Goal: Task Accomplishment & Management: Manage account settings

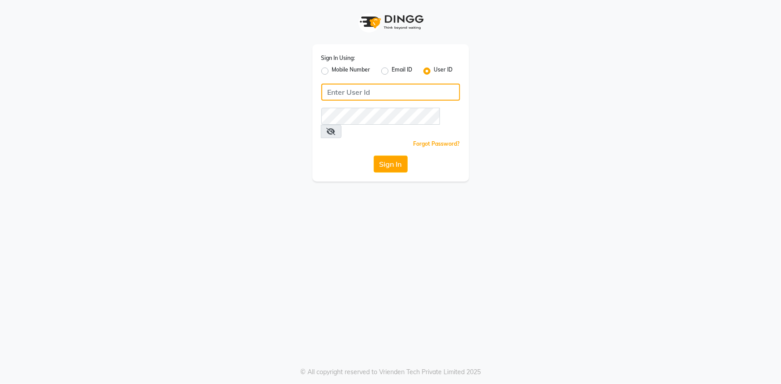
drag, startPoint x: 336, startPoint y: 88, endPoint x: 329, endPoint y: 100, distance: 13.6
click at [335, 89] on input "Username" at bounding box center [390, 92] width 139 height 17
click at [339, 95] on input "chameleon" at bounding box center [390, 92] width 139 height 17
type input "chameleon"
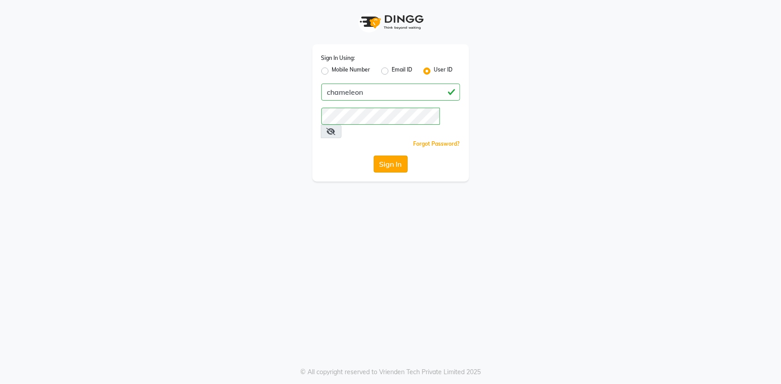
click at [380, 156] on button "Sign In" at bounding box center [391, 164] width 34 height 17
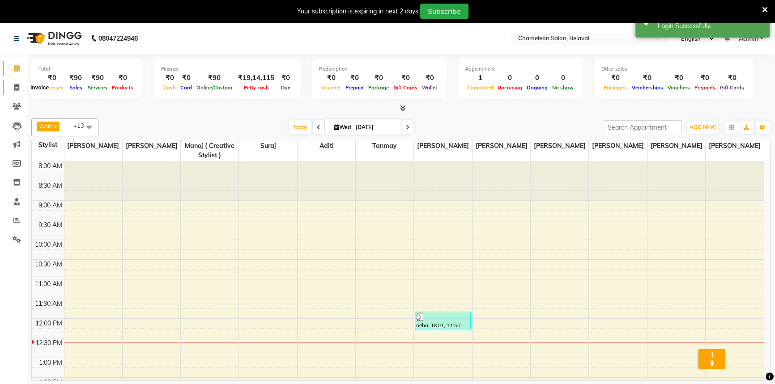
click at [16, 85] on icon at bounding box center [16, 87] width 5 height 7
select select "6724"
select select "service"
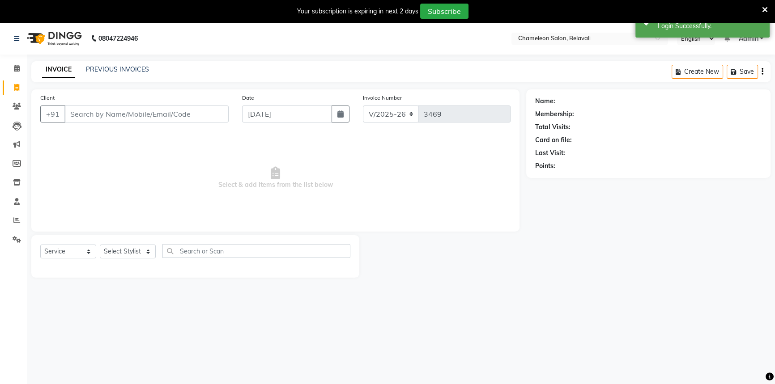
select select "58829"
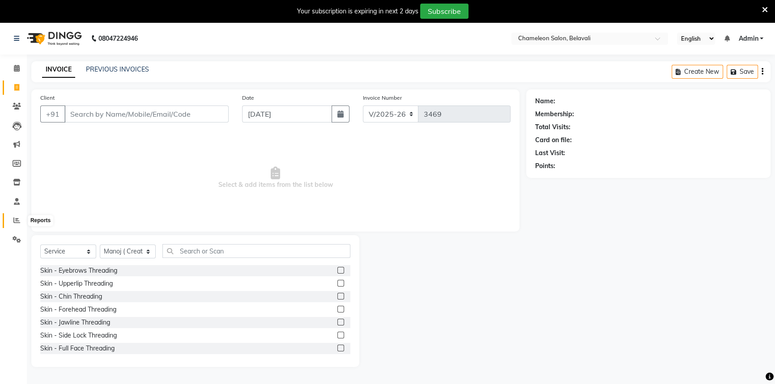
click at [18, 224] on span at bounding box center [17, 221] width 16 height 10
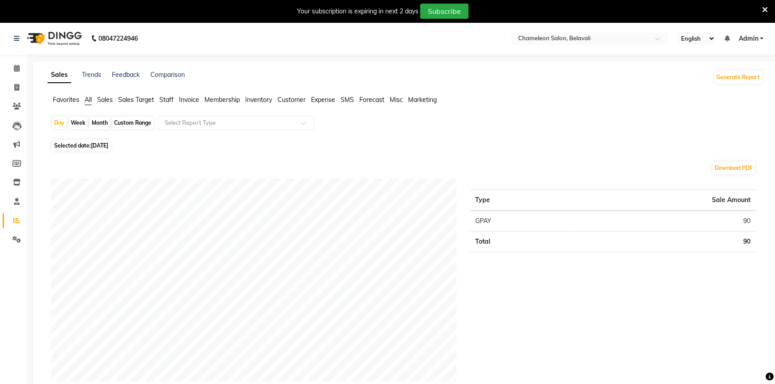
click at [124, 123] on div "Custom Range" at bounding box center [133, 123] width 42 height 13
select select "9"
select select "2025"
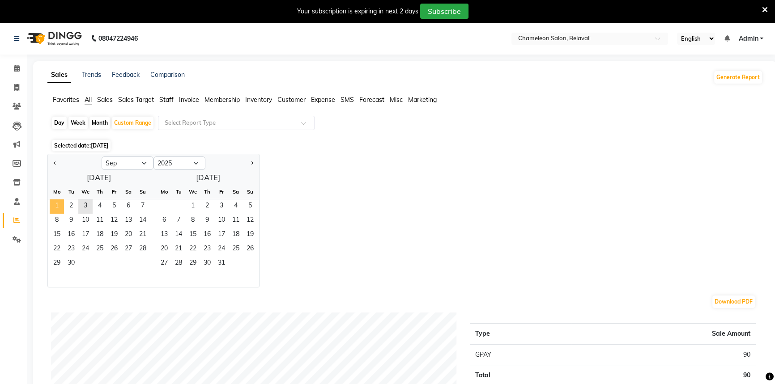
click at [60, 201] on span "1" at bounding box center [57, 207] width 14 height 14
click at [56, 163] on span "Previous month" at bounding box center [55, 162] width 3 height 3
select select "8"
click at [111, 204] on span "1" at bounding box center [114, 207] width 14 height 14
click at [139, 261] on span "31" at bounding box center [143, 264] width 14 height 14
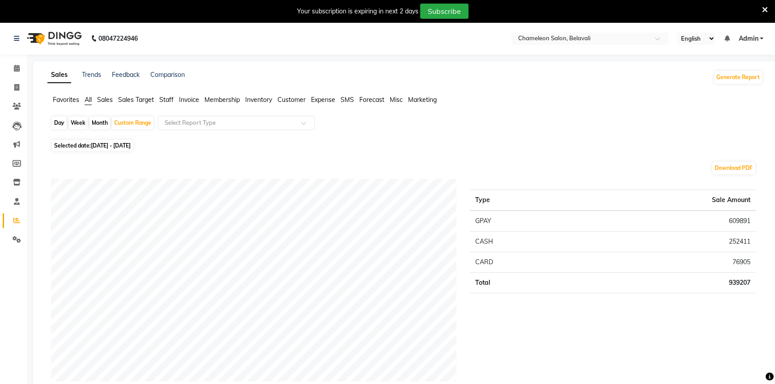
click at [179, 148] on div "Selected date: 01-08-2025 - 31-08-2025" at bounding box center [407, 145] width 712 height 9
click at [166, 98] on span "Staff" at bounding box center [166, 100] width 14 height 8
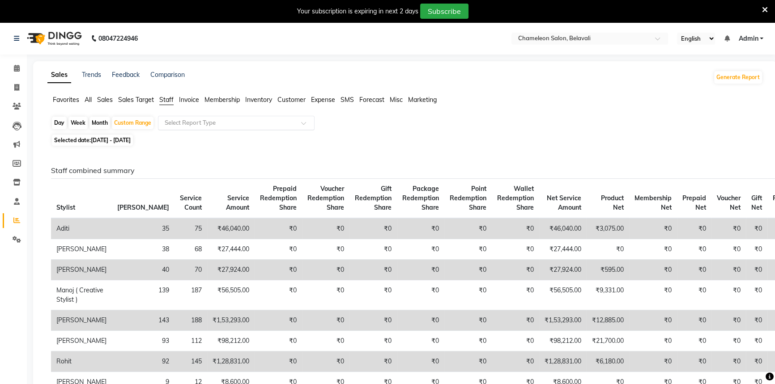
click at [188, 120] on input "text" at bounding box center [227, 123] width 129 height 9
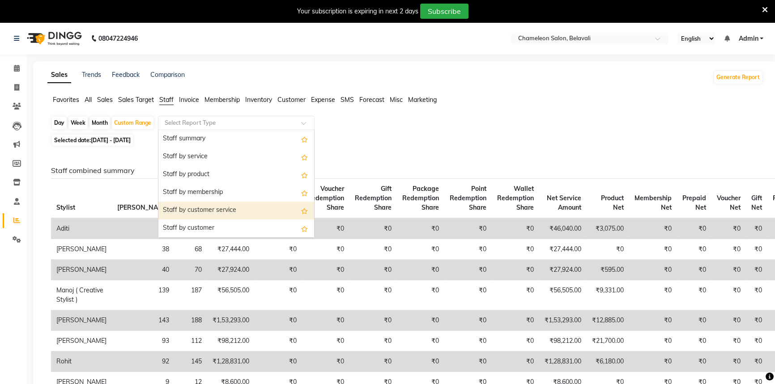
click at [199, 209] on div "Staff by customer service" at bounding box center [236, 211] width 156 height 18
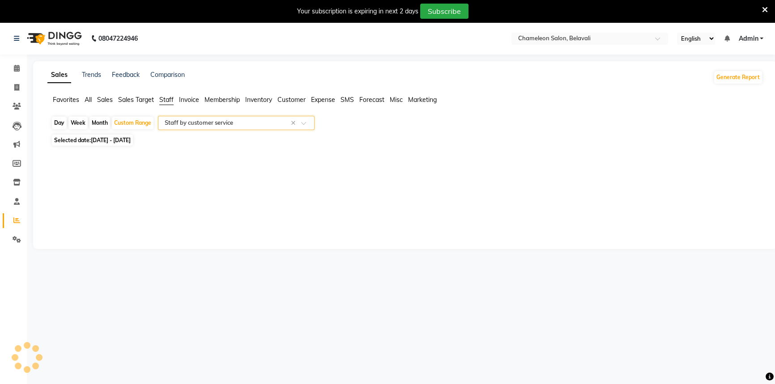
select select "filtered_report"
select select "csv"
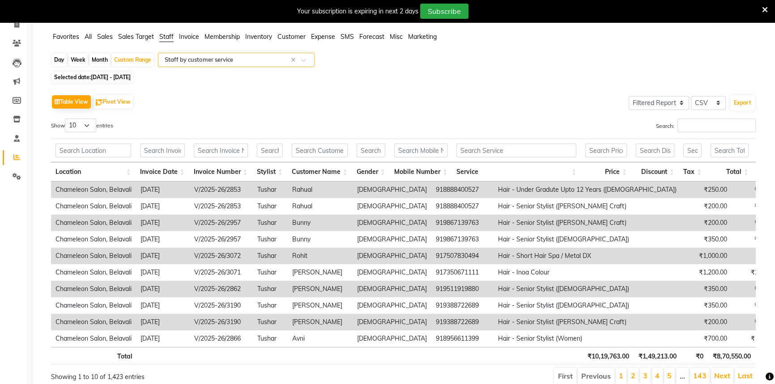
scroll to position [105, 0]
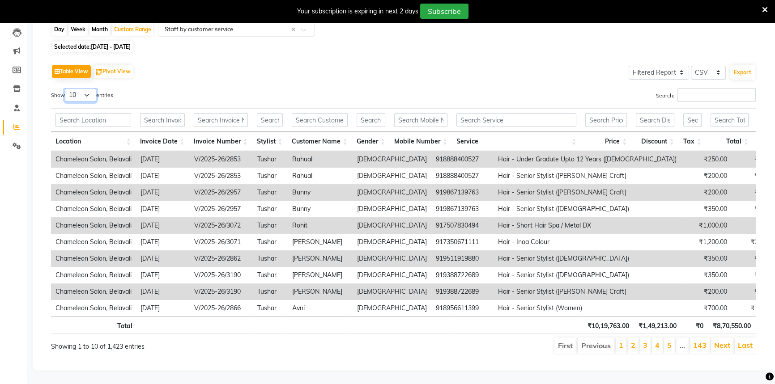
click at [88, 88] on select "10 25 50 100" at bounding box center [80, 95] width 31 height 14
select select "100"
click at [66, 88] on select "10 25 50 100" at bounding box center [80, 95] width 31 height 14
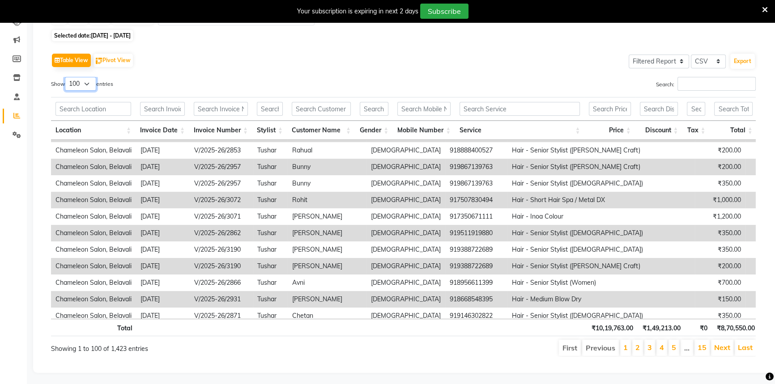
scroll to position [0, 0]
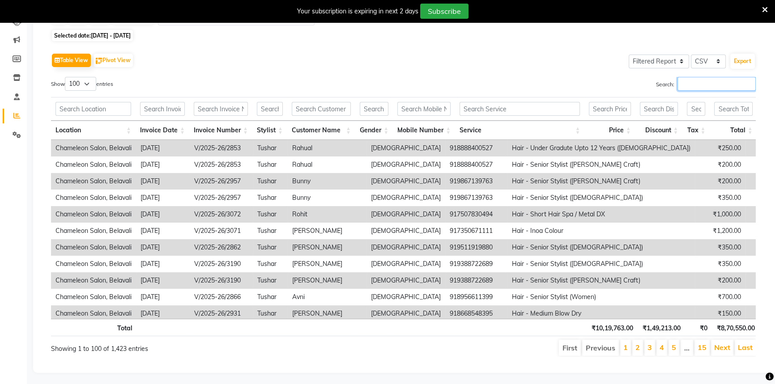
click at [682, 88] on input "Search:" at bounding box center [717, 84] width 78 height 14
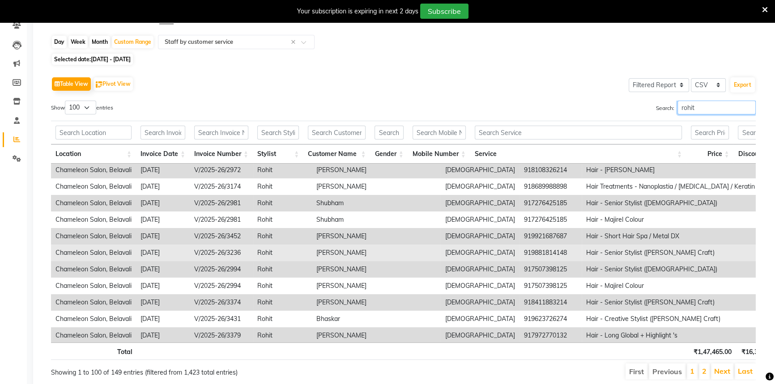
scroll to position [407, 0]
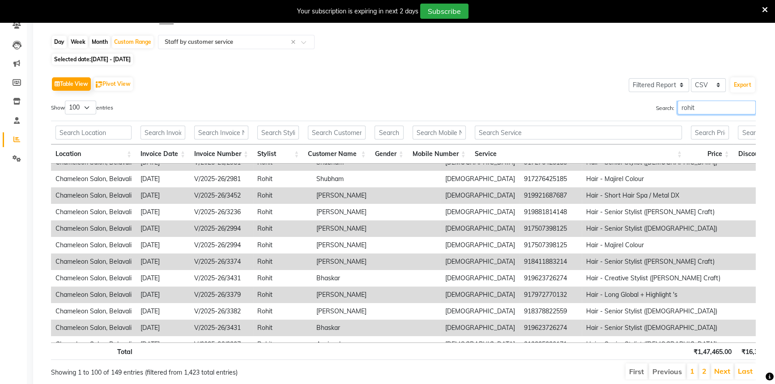
type input "rohit"
click at [520, 293] on td "917972770132" at bounding box center [551, 295] width 62 height 17
copy td "917972770132"
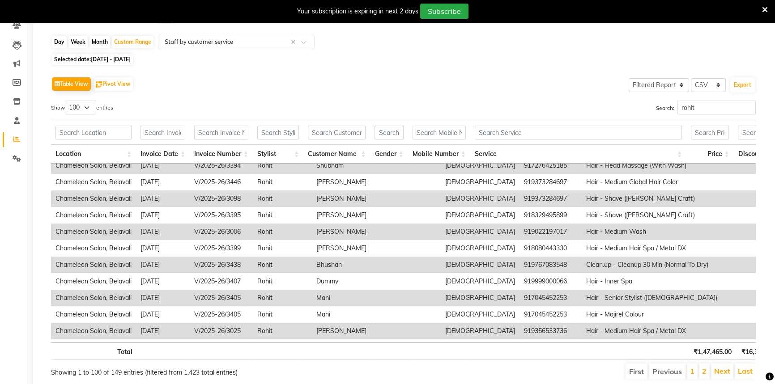
scroll to position [854, 0]
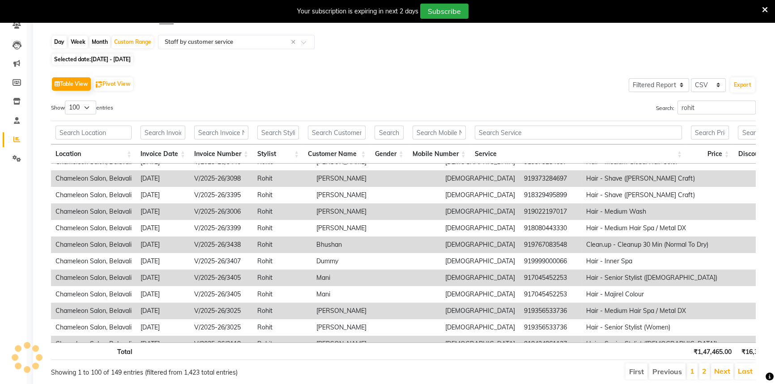
click at [520, 313] on td "919356533736" at bounding box center [551, 311] width 62 height 17
copy td "919356533736"
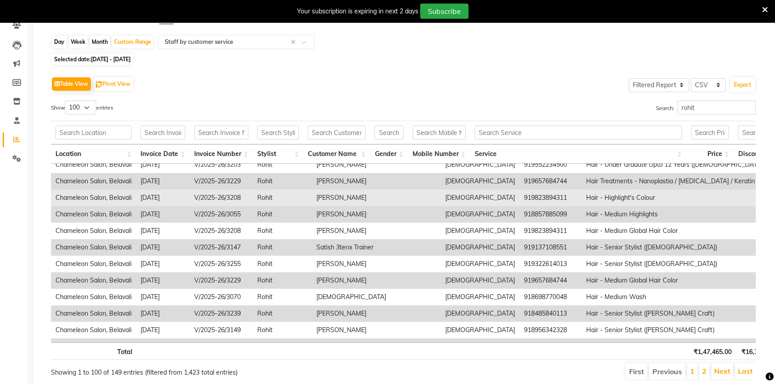
scroll to position [1383, 0]
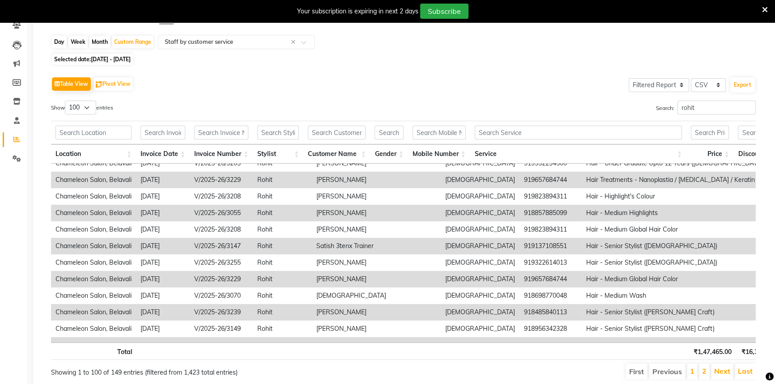
click at [520, 276] on td "919657684744" at bounding box center [551, 279] width 62 height 17
copy td "919657684744"
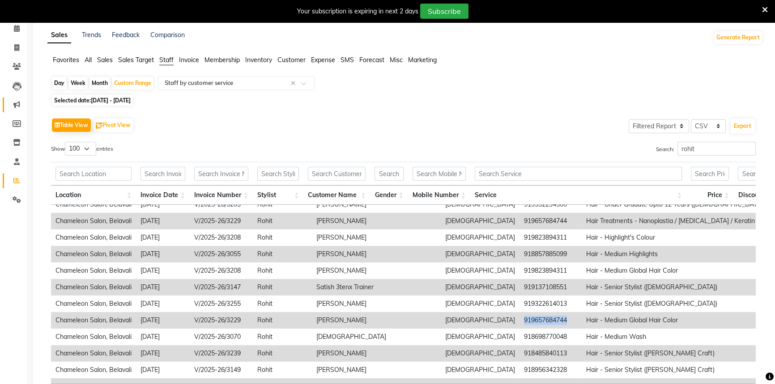
scroll to position [0, 0]
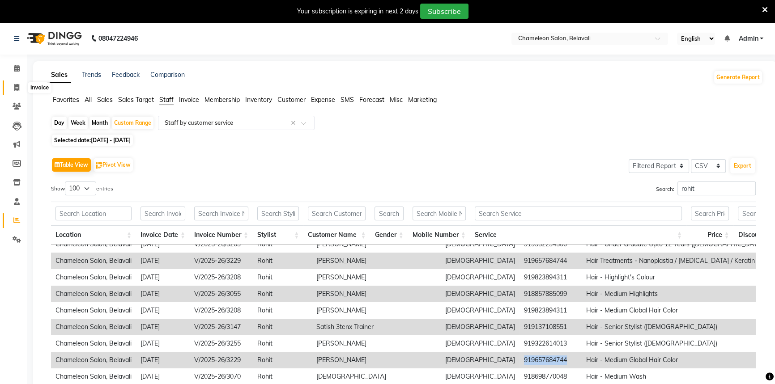
click at [17, 88] on icon at bounding box center [16, 87] width 5 height 7
select select "6724"
select select "service"
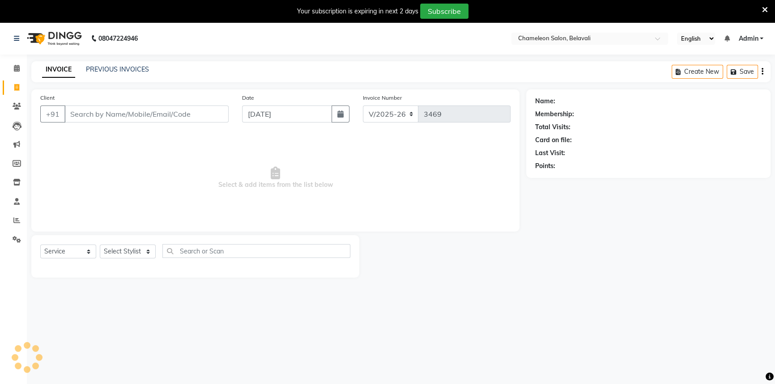
select select "58829"
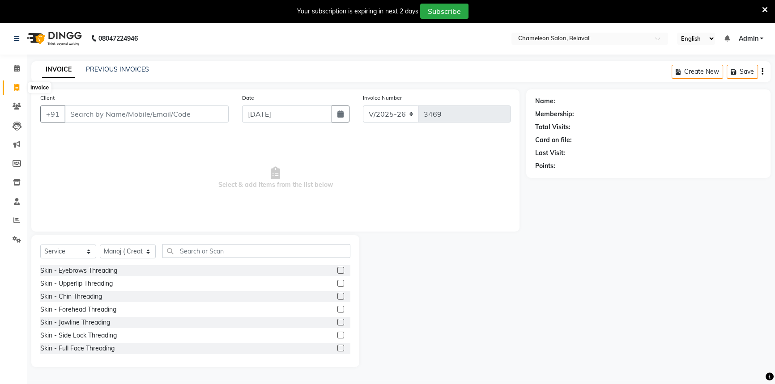
drag, startPoint x: 15, startPoint y: 85, endPoint x: 9, endPoint y: 124, distance: 40.3
click at [14, 85] on icon at bounding box center [16, 87] width 5 height 7
select select "6724"
select select "service"
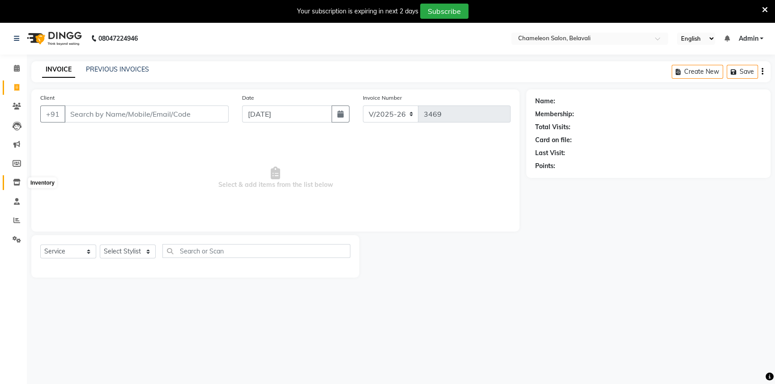
scroll to position [22, 0]
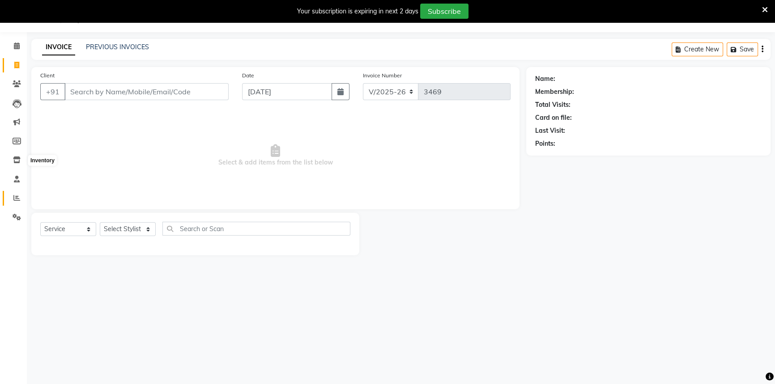
select select "58829"
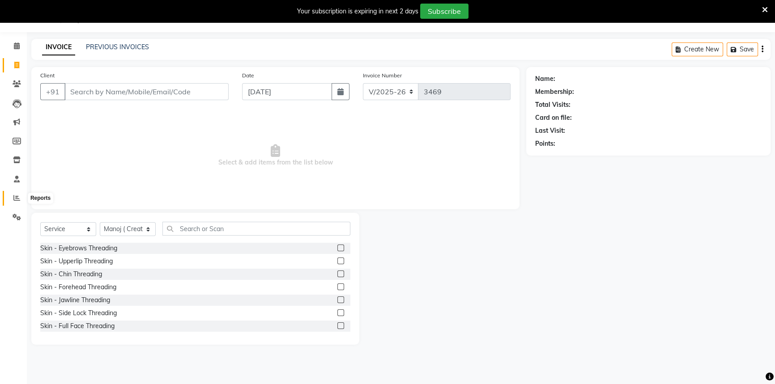
drag, startPoint x: 14, startPoint y: 194, endPoint x: 16, endPoint y: 179, distance: 15.4
click at [14, 193] on span at bounding box center [17, 198] width 16 height 10
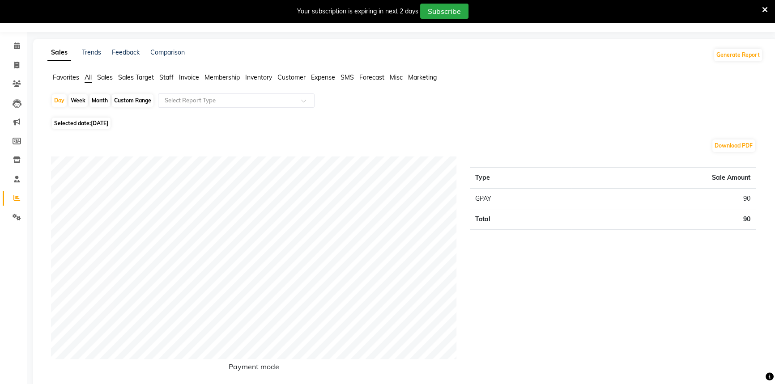
drag, startPoint x: 124, startPoint y: 98, endPoint x: 117, endPoint y: 124, distance: 26.9
click at [123, 98] on div "Custom Range" at bounding box center [133, 100] width 42 height 13
select select "9"
select select "2025"
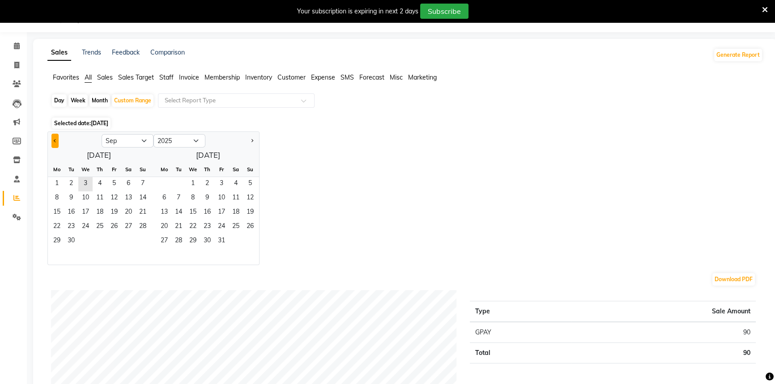
click at [52, 144] on button "Previous month" at bounding box center [54, 141] width 7 height 14
select select "8"
click at [104, 182] on div "1 2 3" at bounding box center [99, 184] width 102 height 14
click at [111, 182] on span "1" at bounding box center [114, 184] width 14 height 14
click at [136, 238] on span "31" at bounding box center [143, 242] width 14 height 14
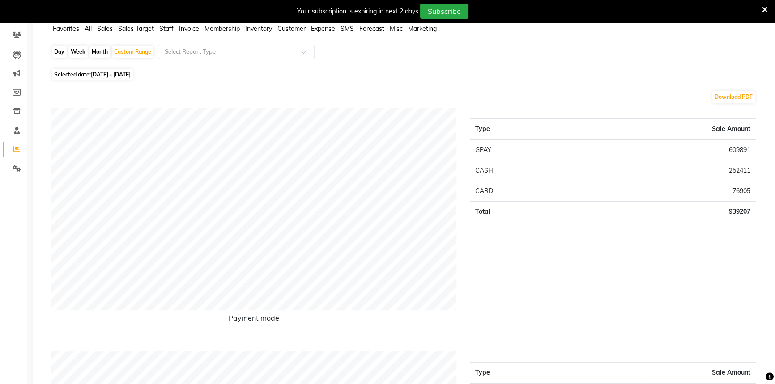
scroll to position [22, 0]
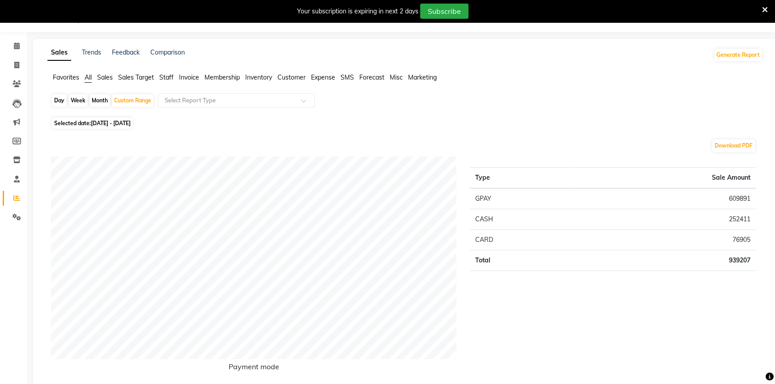
drag, startPoint x: 161, startPoint y: 79, endPoint x: 170, endPoint y: 85, distance: 10.6
click at [162, 79] on span "Staff" at bounding box center [166, 77] width 14 height 8
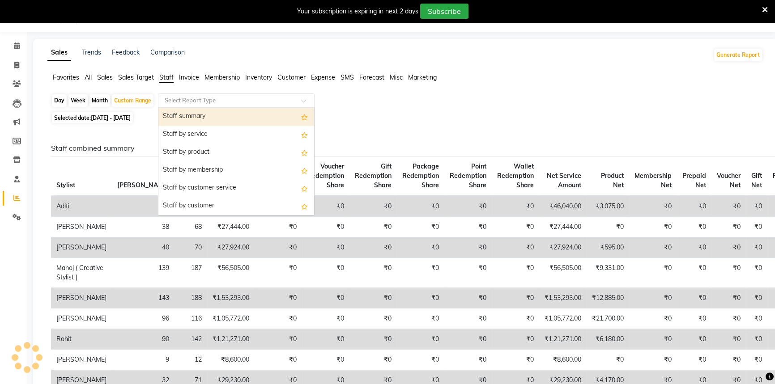
click at [188, 106] on div "Select Report Type" at bounding box center [236, 101] width 157 height 14
click at [192, 117] on div "Staff summary" at bounding box center [236, 117] width 156 height 18
select select "filtered_report"
select select "csv"
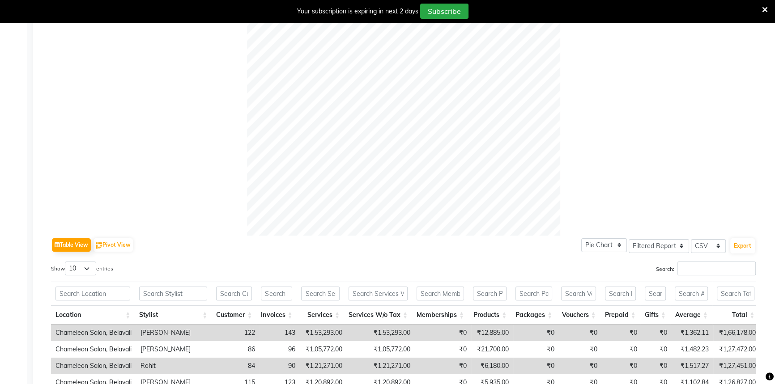
scroll to position [407, 0]
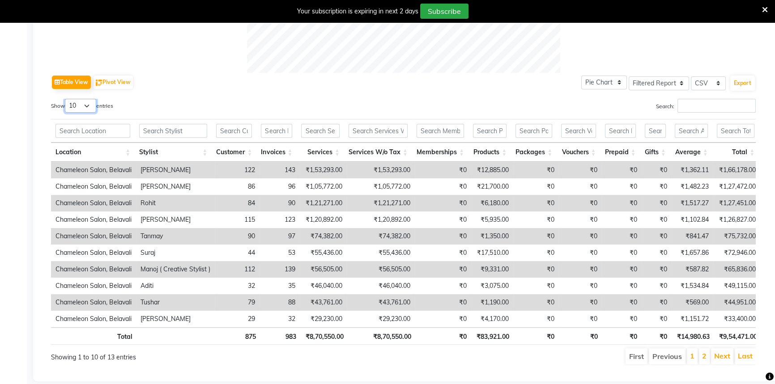
click at [81, 99] on select "10 25 50 100" at bounding box center [80, 106] width 31 height 14
click at [89, 158] on th "Location" at bounding box center [93, 152] width 84 height 19
click at [81, 106] on select "10 25 50 100" at bounding box center [80, 106] width 31 height 14
select select "100"
click at [66, 99] on select "10 25 50 100" at bounding box center [80, 106] width 31 height 14
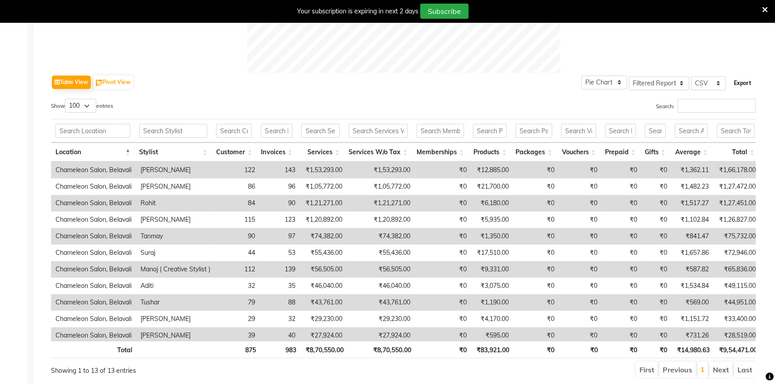
click at [735, 85] on button "Export" at bounding box center [742, 83] width 25 height 15
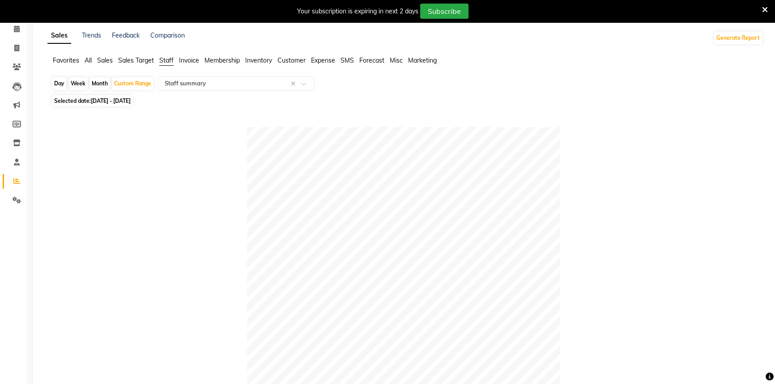
scroll to position [0, 0]
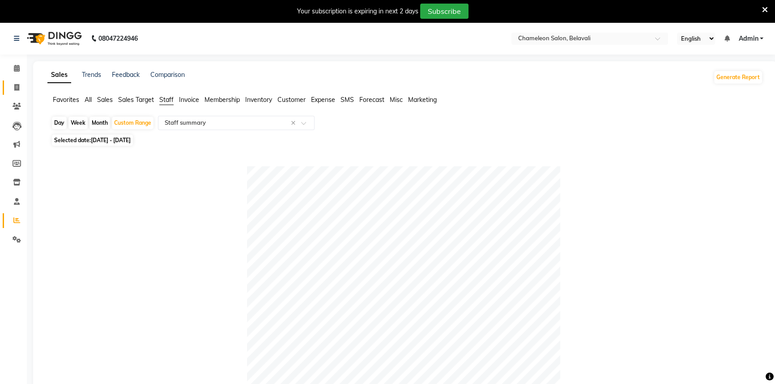
click at [20, 87] on span at bounding box center [17, 88] width 16 height 10
select select "6724"
select select "service"
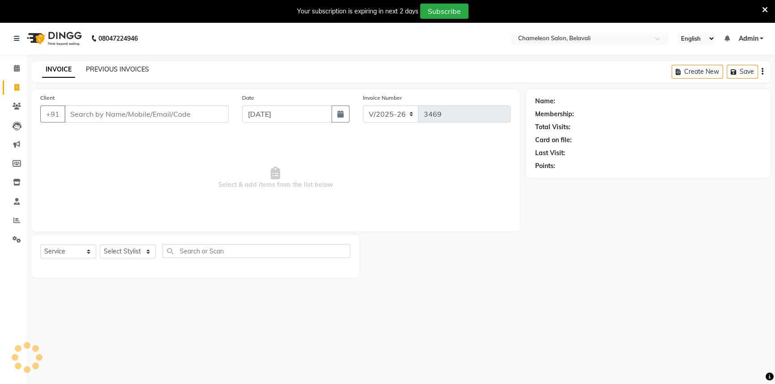
select select "58829"
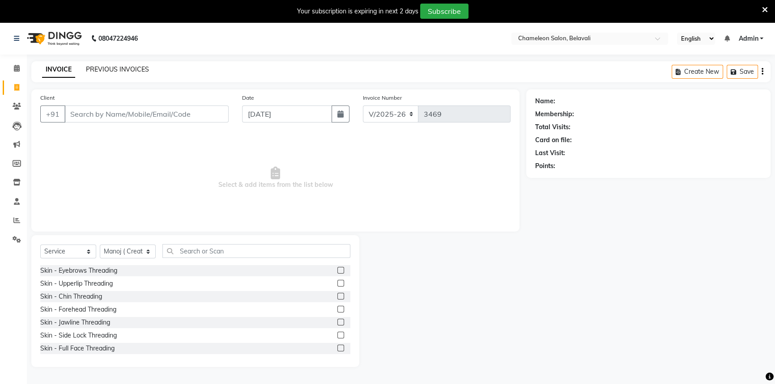
click at [111, 68] on link "PREVIOUS INVOICES" at bounding box center [117, 69] width 63 height 8
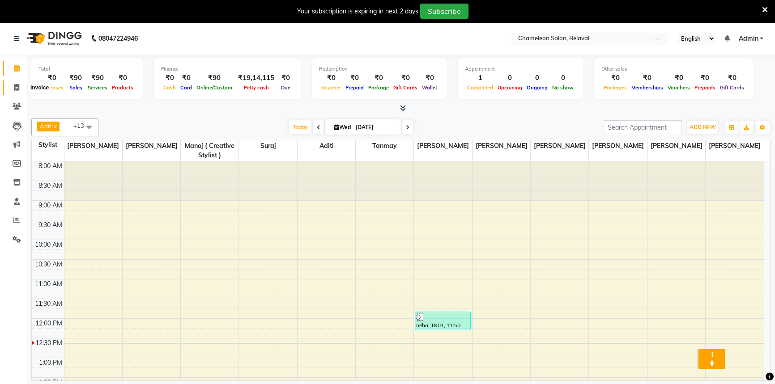
click at [17, 85] on icon at bounding box center [16, 87] width 5 height 7
select select "6724"
select select "service"
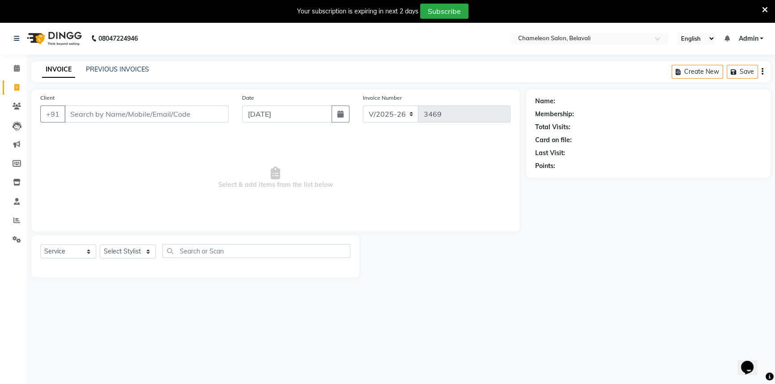
select select "58829"
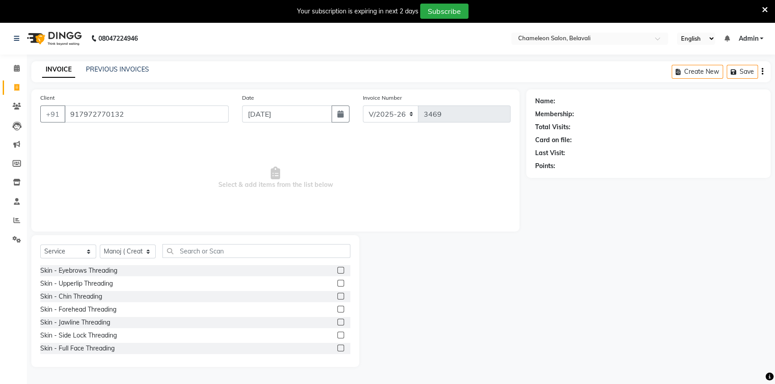
type input "917972770132"
click at [570, 97] on link "[PERSON_NAME]" at bounding box center [582, 101] width 50 height 9
click at [15, 223] on icon at bounding box center [16, 220] width 7 height 7
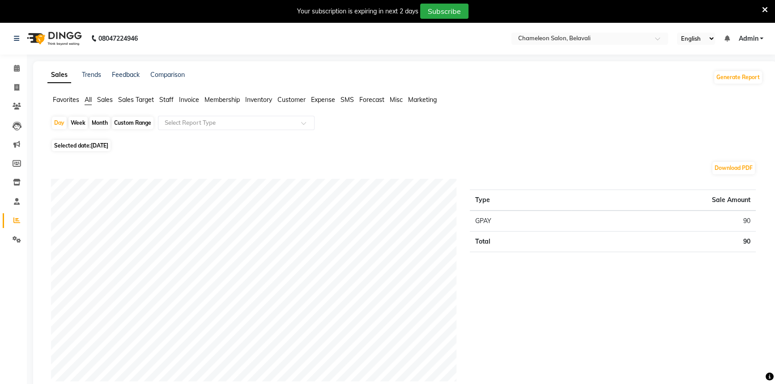
click at [145, 121] on div "Custom Range" at bounding box center [133, 123] width 42 height 13
select select "9"
select select "2025"
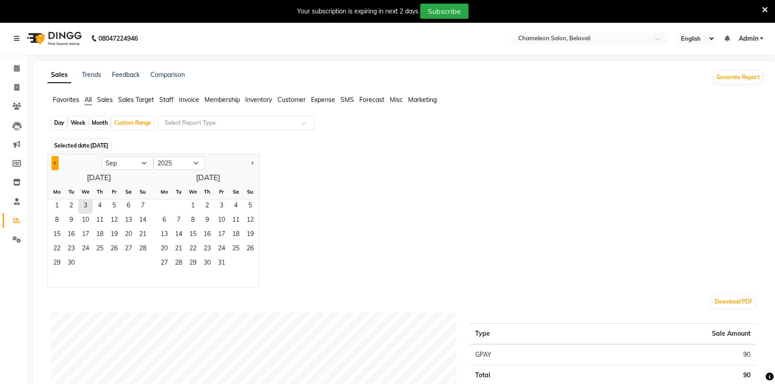
click at [56, 161] on button "Previous month" at bounding box center [54, 163] width 7 height 14
select select "8"
click at [107, 207] on span "1" at bounding box center [114, 207] width 14 height 14
click at [140, 262] on span "31" at bounding box center [143, 264] width 14 height 14
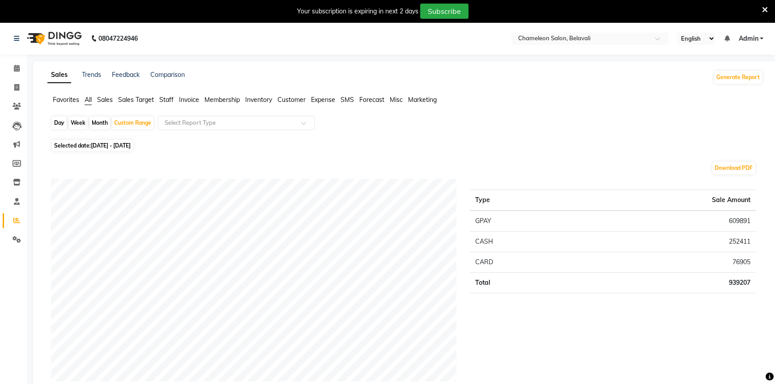
drag, startPoint x: 174, startPoint y: 99, endPoint x: 167, endPoint y: 115, distance: 16.8
click at [173, 99] on span "Staff" at bounding box center [166, 100] width 14 height 8
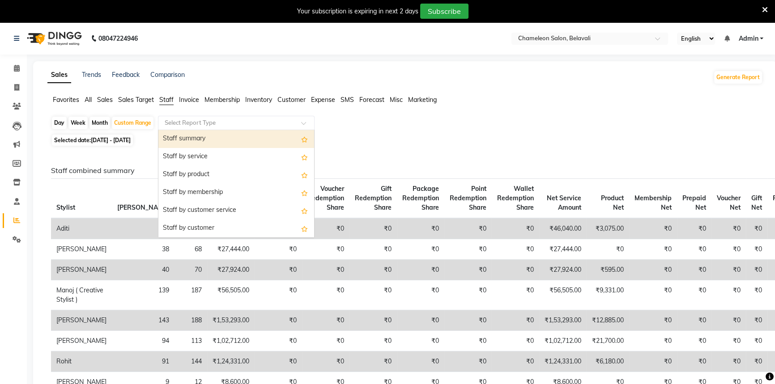
click at [169, 123] on input "text" at bounding box center [227, 123] width 129 height 9
click at [183, 141] on div "Staff summary" at bounding box center [236, 139] width 156 height 18
select select "filtered_report"
select select "csv"
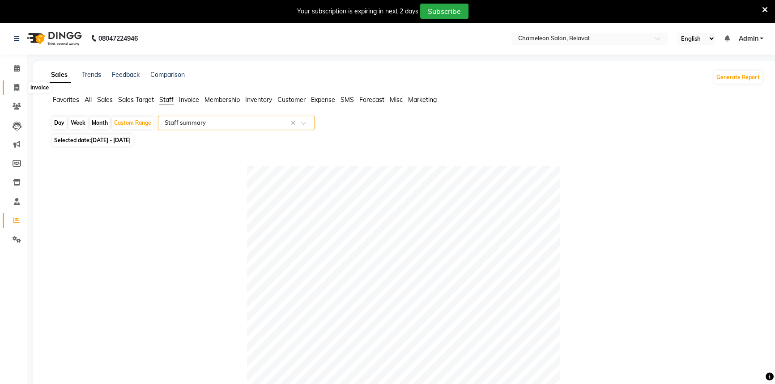
drag, startPoint x: 16, startPoint y: 88, endPoint x: 38, endPoint y: 82, distance: 22.8
click at [16, 88] on icon at bounding box center [16, 87] width 5 height 7
select select "6724"
select select "service"
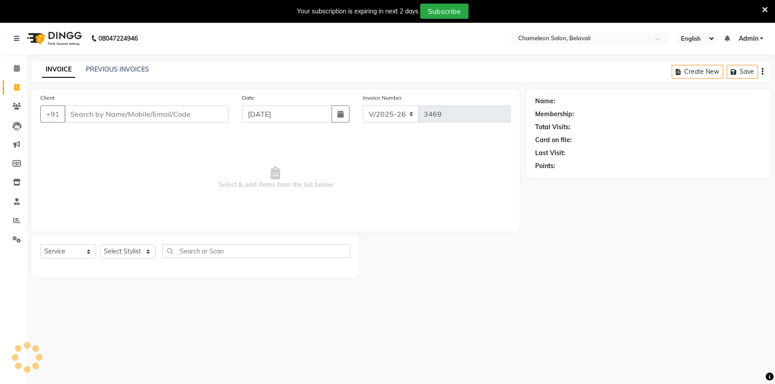
select select "58829"
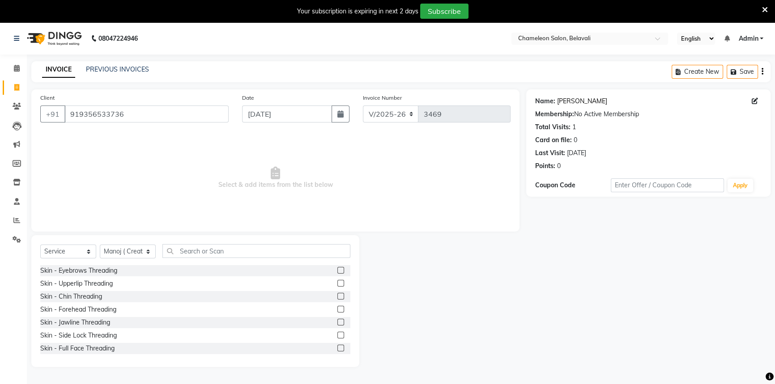
click at [577, 102] on link "Sanchita" at bounding box center [582, 101] width 50 height 9
drag, startPoint x: 143, startPoint y: 115, endPoint x: 43, endPoint y: 122, distance: 100.1
click at [43, 122] on div "+91 919356533736" at bounding box center [134, 114] width 188 height 17
paste input "657684744"
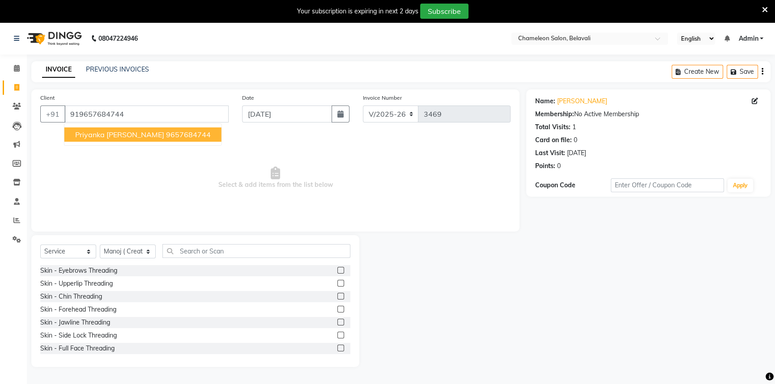
drag, startPoint x: 95, startPoint y: 129, endPoint x: 142, endPoint y: 141, distance: 48.5
click at [95, 129] on button "priyanka bhoir 9657684744" at bounding box center [142, 135] width 157 height 14
type input "9657684744"
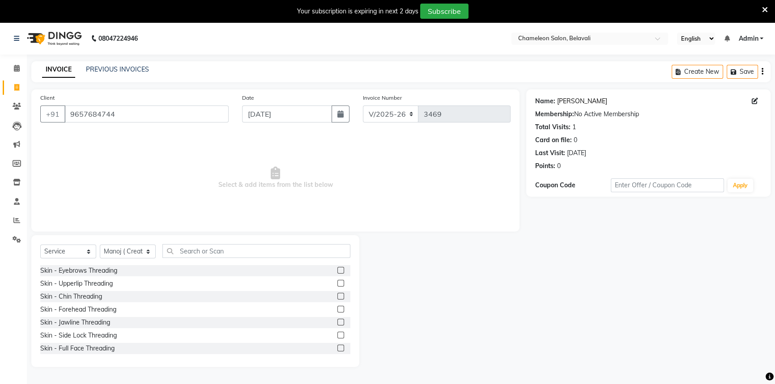
click at [573, 102] on link "[PERSON_NAME]" at bounding box center [582, 101] width 50 height 9
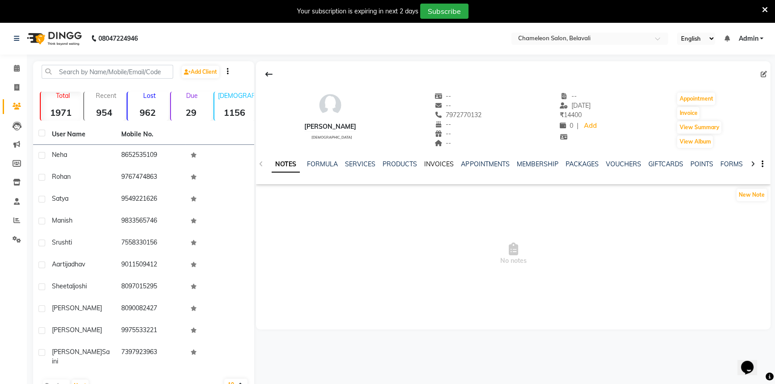
click at [428, 164] on link "INVOICES" at bounding box center [439, 164] width 30 height 8
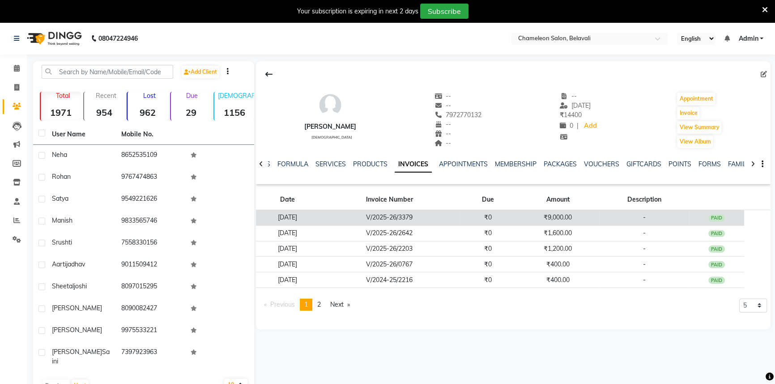
click at [460, 223] on td "V/2025-26/3379" at bounding box center [389, 218] width 141 height 16
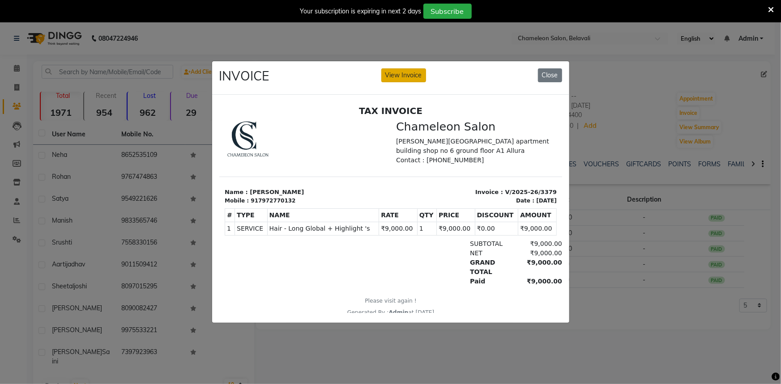
click at [394, 68] on button "View Invoice" at bounding box center [403, 75] width 45 height 14
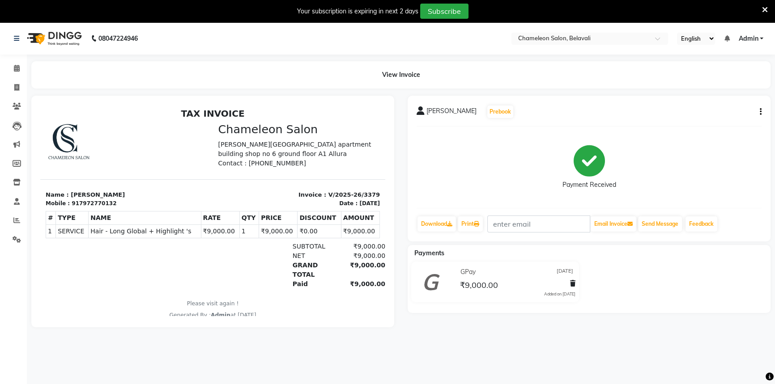
click at [760, 112] on icon "button" at bounding box center [761, 112] width 2 height 0
click at [726, 123] on div "Edit Invoice" at bounding box center [715, 122] width 61 height 11
select select "service"
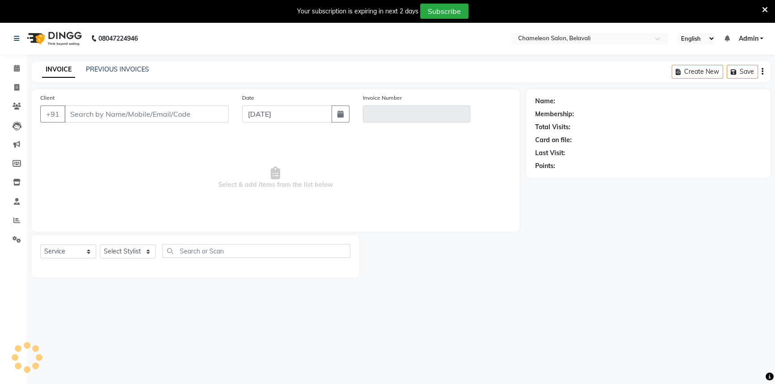
scroll to position [22, 0]
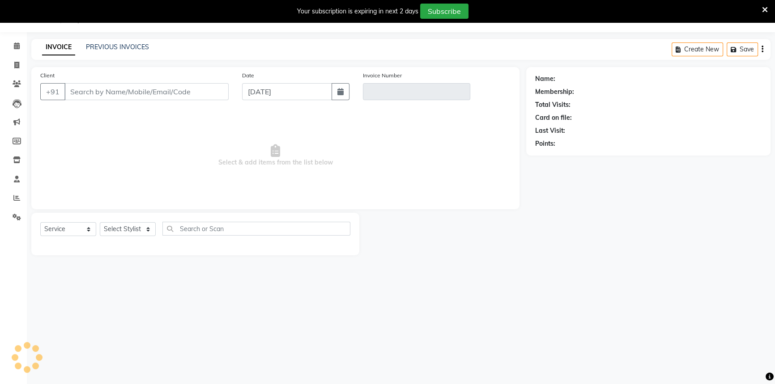
select select "58829"
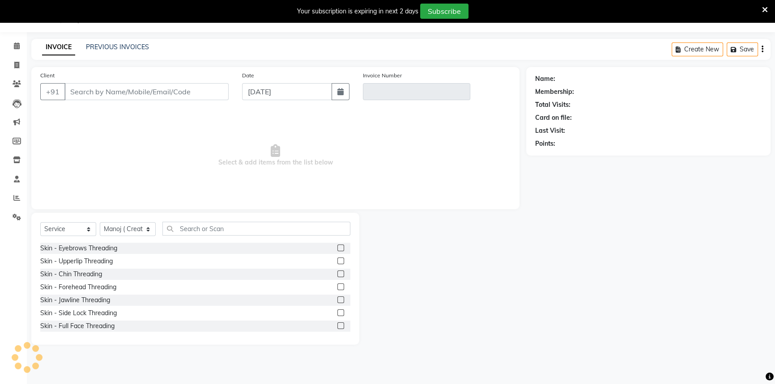
type input "7972770132"
type input "V/2025-26/3379"
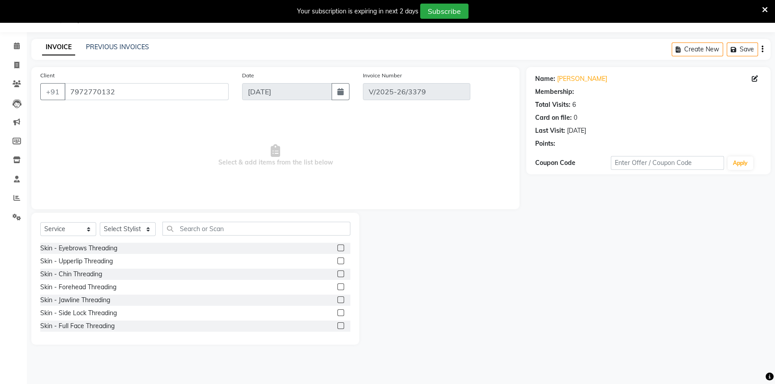
type input "[DATE]"
select select "select"
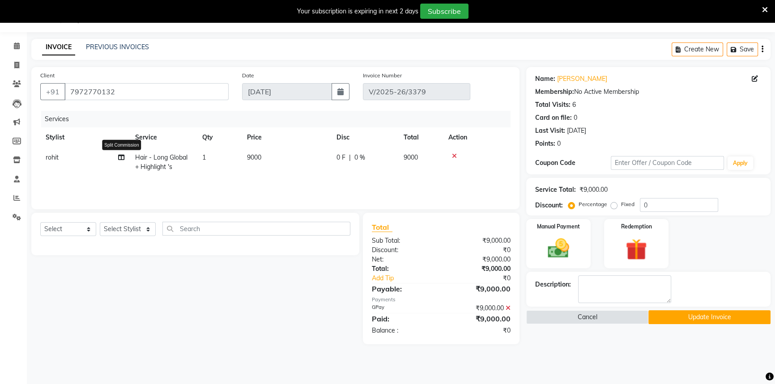
click at [122, 156] on icon at bounding box center [121, 157] width 6 height 6
select select "88669"
select select "65784"
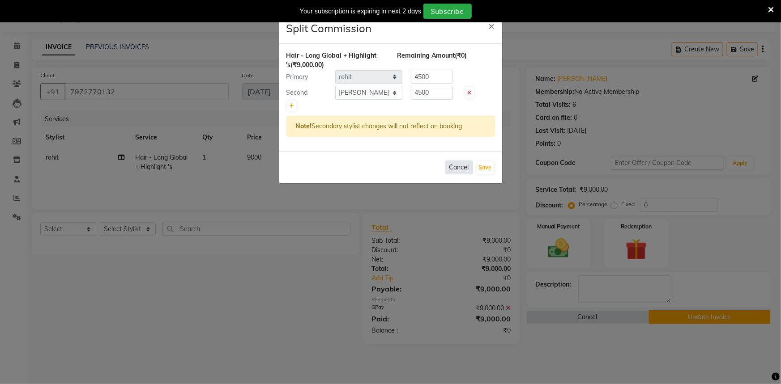
click at [461, 164] on button "Cancel" at bounding box center [459, 168] width 28 height 14
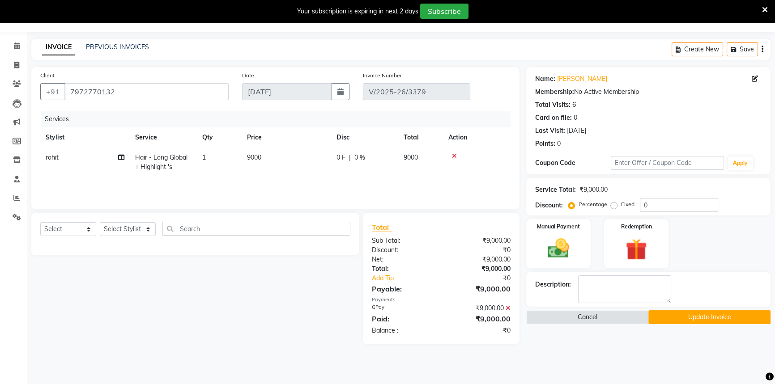
click at [91, 159] on td "rohit" at bounding box center [85, 163] width 90 height 30
select select "88669"
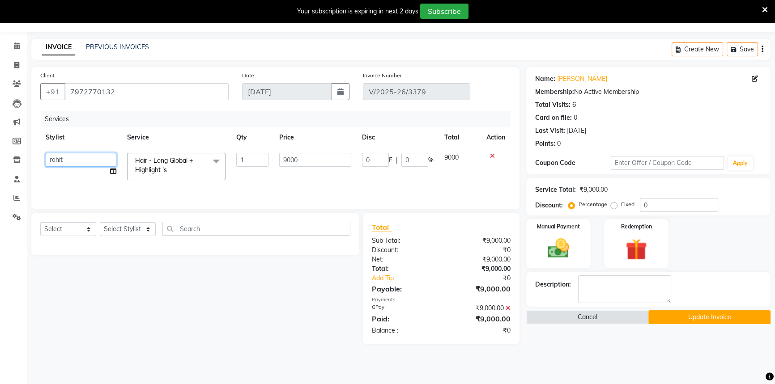
click at [91, 159] on select "Aditi Bhagyashree laxmi Manoj ( Creative stylist ) Prathmesh Raj rohit Roshni M…" at bounding box center [81, 160] width 71 height 14
select select "58806"
click at [673, 317] on button "Update Invoice" at bounding box center [710, 318] width 122 height 14
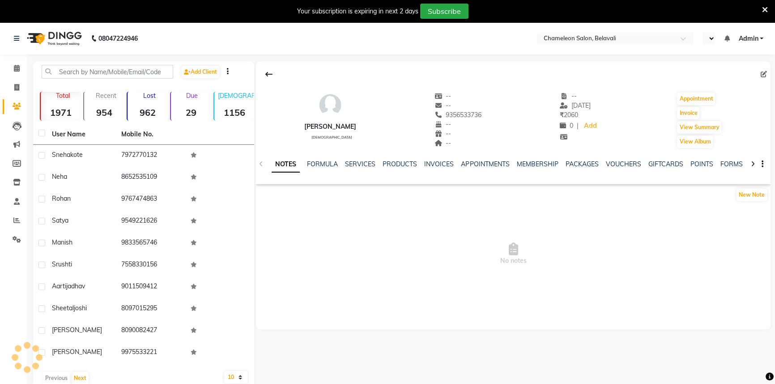
select select "en"
drag, startPoint x: 432, startPoint y: 164, endPoint x: 431, endPoint y: 170, distance: 6.3
click at [432, 164] on link "INVOICES" at bounding box center [439, 164] width 30 height 8
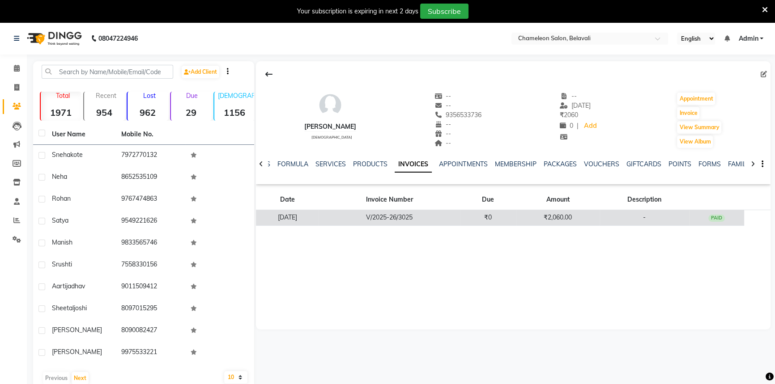
click at [460, 219] on td "V/2025-26/3025" at bounding box center [389, 218] width 141 height 16
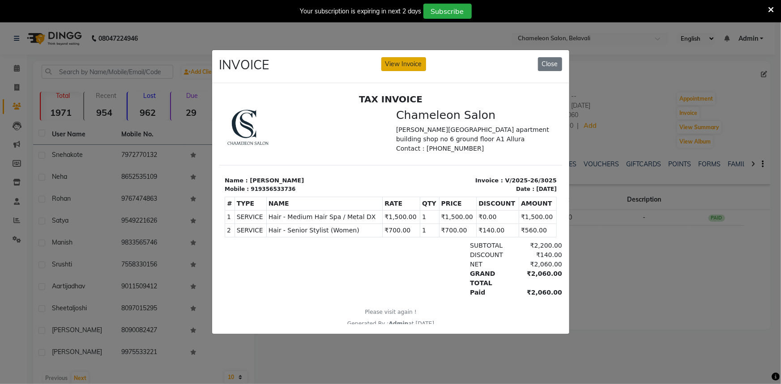
click at [423, 64] on button "View Invoice" at bounding box center [403, 64] width 45 height 14
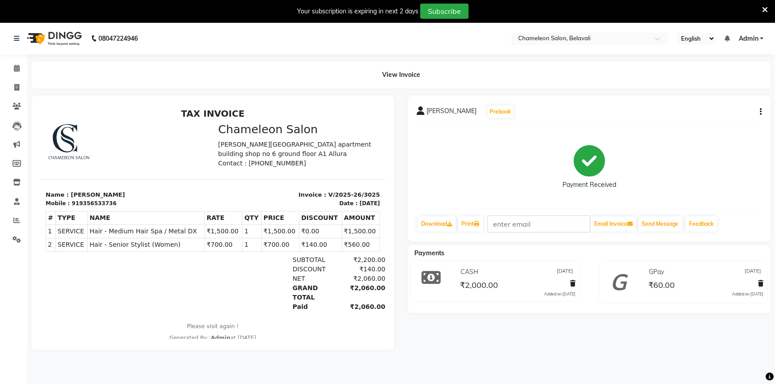
click at [761, 112] on icon "button" at bounding box center [761, 112] width 2 height 0
click at [732, 123] on div "Edit Invoice" at bounding box center [715, 122] width 61 height 11
select select "service"
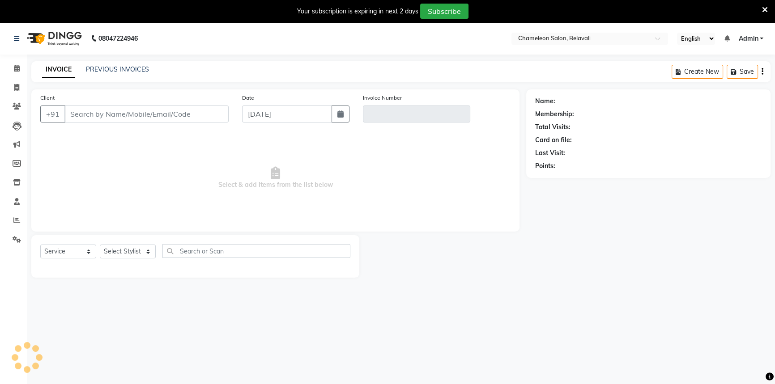
scroll to position [22, 0]
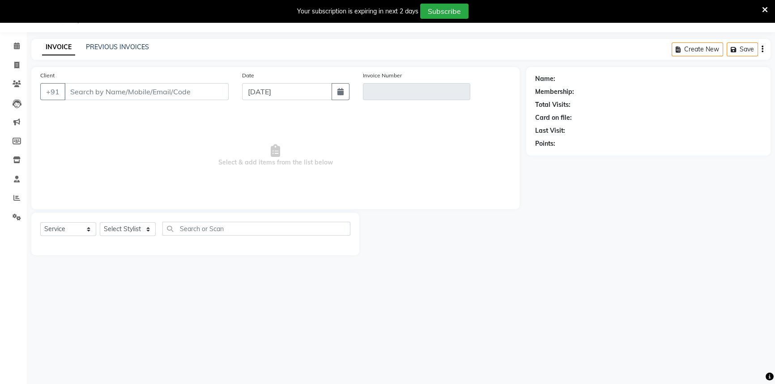
select select "58829"
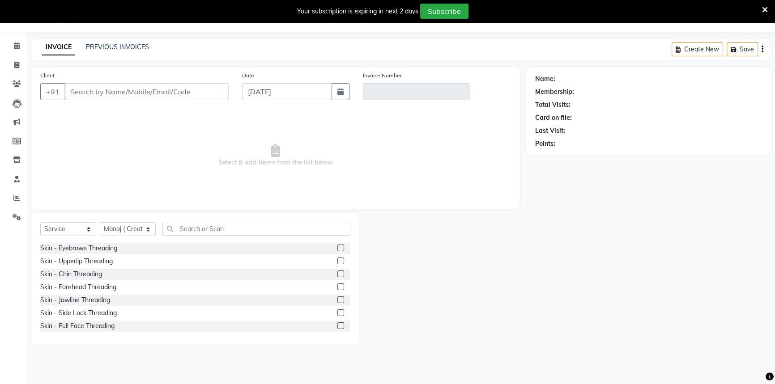
type input "9356533736"
type input "V/2025-26/3025"
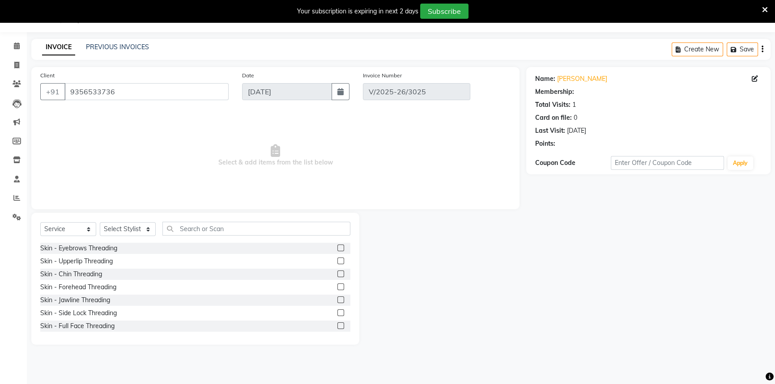
type input "[DATE]"
select select "select"
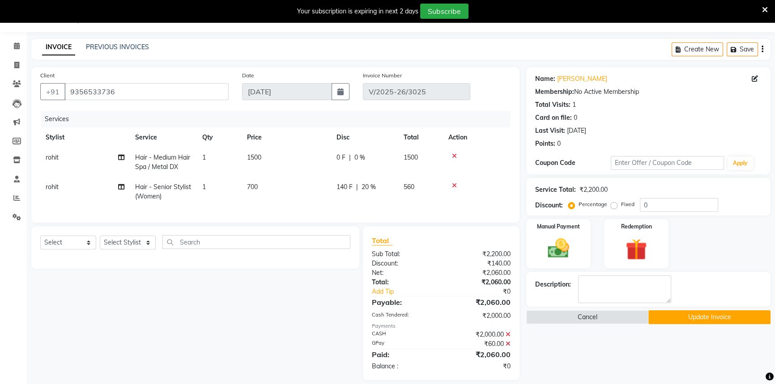
scroll to position [38, 0]
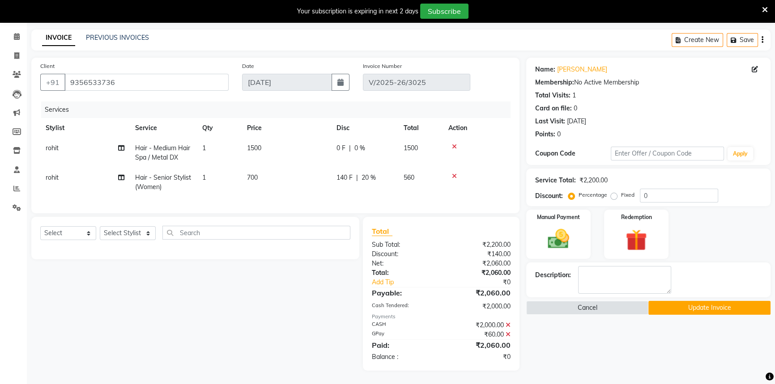
click at [76, 143] on td "rohit" at bounding box center [85, 153] width 90 height 30
select select "88669"
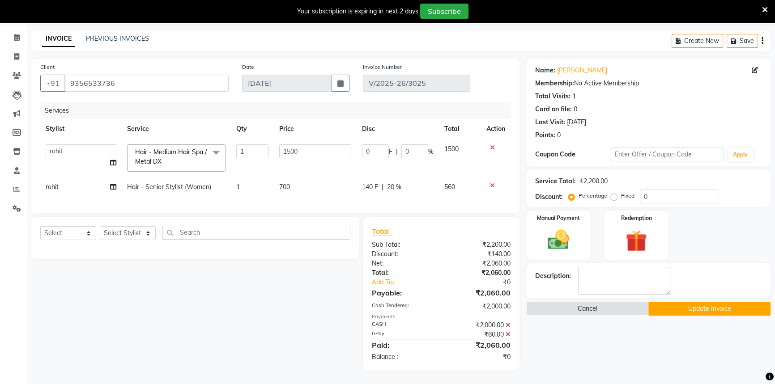
scroll to position [36, 0]
click at [76, 145] on select "Aditi Bhagyashree laxmi Manoj ( Creative stylist ) Prathmesh Raj rohit Roshni M…" at bounding box center [81, 152] width 71 height 14
select select "58806"
click at [66, 177] on td "rohit" at bounding box center [80, 187] width 81 height 20
select select "88669"
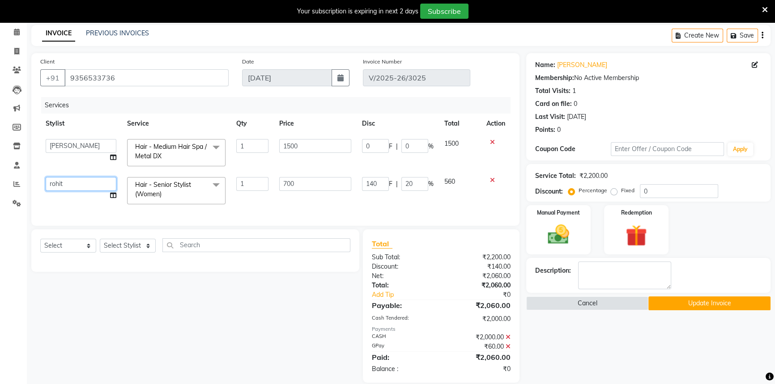
click at [69, 184] on select "Aditi Bhagyashree laxmi Manoj ( Creative stylist ) Prathmesh Raj rohit Roshni M…" at bounding box center [81, 184] width 71 height 14
select select "58806"
click at [674, 300] on button "Update Invoice" at bounding box center [710, 304] width 122 height 14
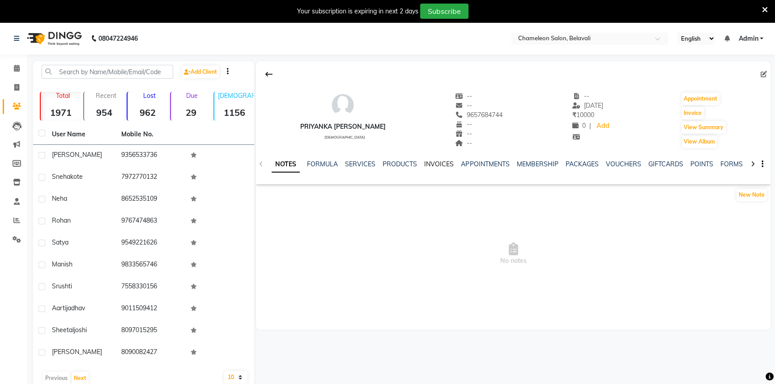
click at [440, 161] on link "INVOICES" at bounding box center [439, 164] width 30 height 8
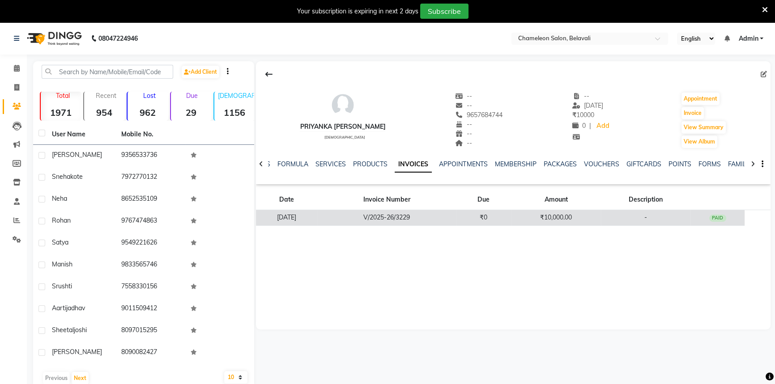
click at [423, 210] on td "V/2025-26/3229" at bounding box center [386, 218] width 139 height 16
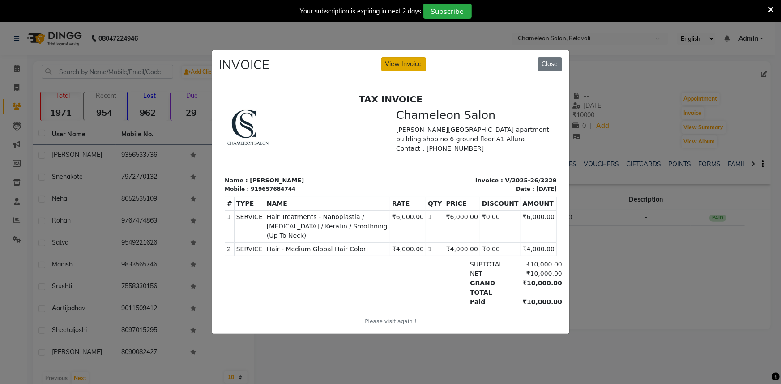
click at [410, 60] on button "View Invoice" at bounding box center [403, 64] width 45 height 14
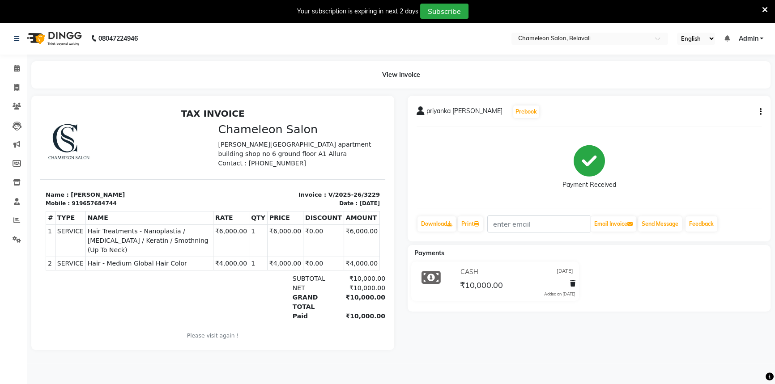
click at [758, 111] on button "button" at bounding box center [758, 111] width 5 height 9
click at [704, 124] on div "Edit Invoice" at bounding box center [715, 122] width 61 height 11
select select "service"
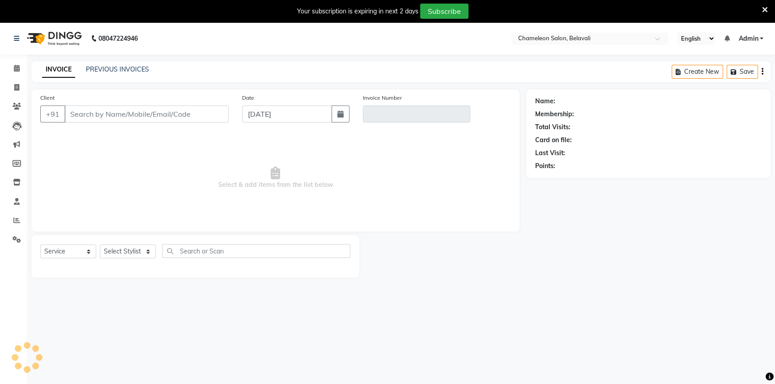
scroll to position [22, 0]
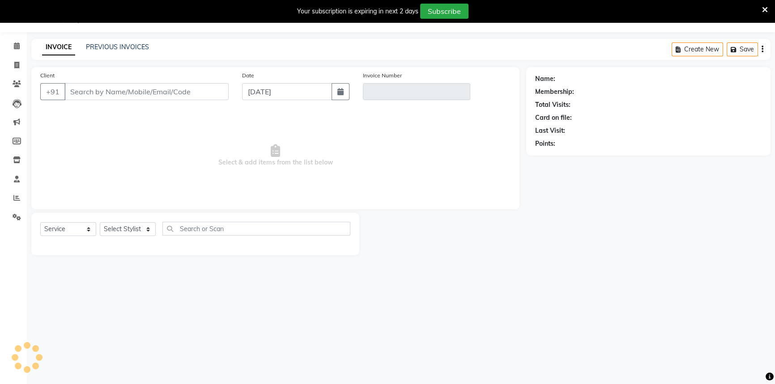
select select "58829"
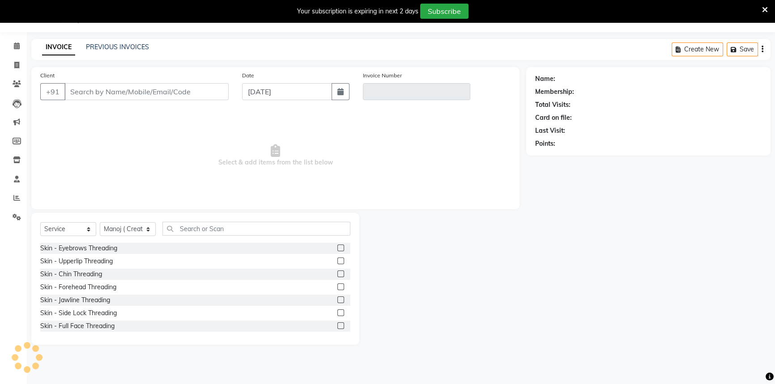
type input "9657684744"
type input "V/2025-26/3229"
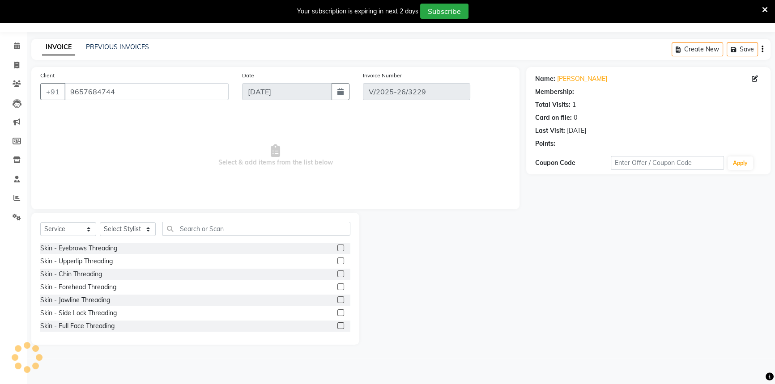
type input "[DATE]"
select select "select"
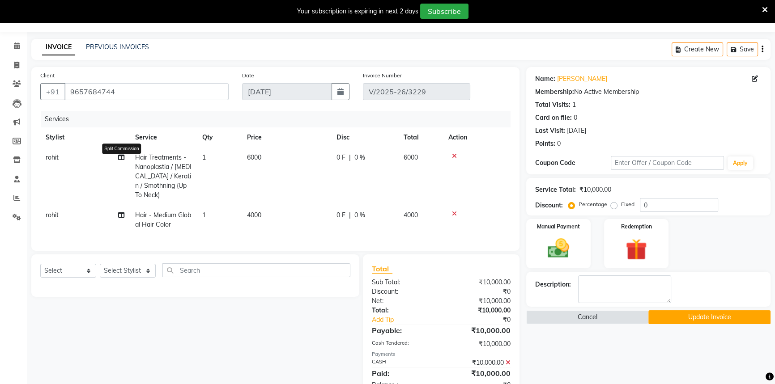
click at [120, 156] on icon at bounding box center [121, 157] width 6 height 6
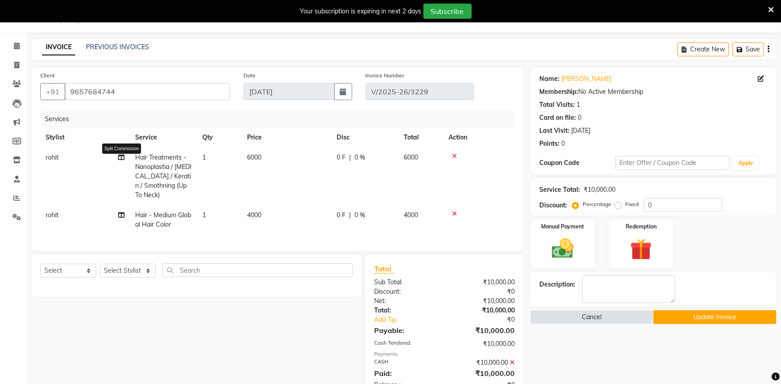
select select "88669"
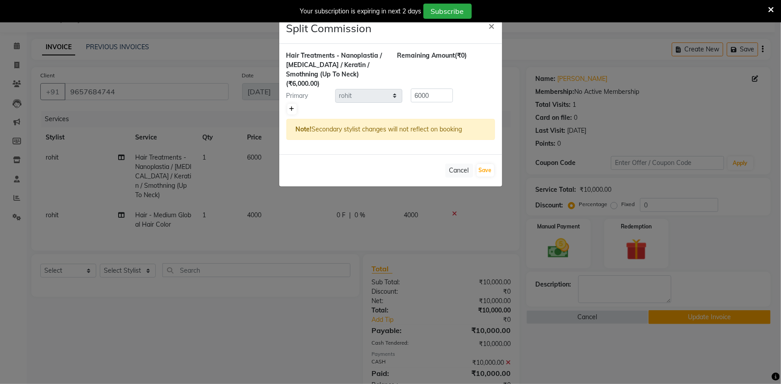
click at [293, 107] on icon at bounding box center [292, 109] width 5 height 5
type input "3000"
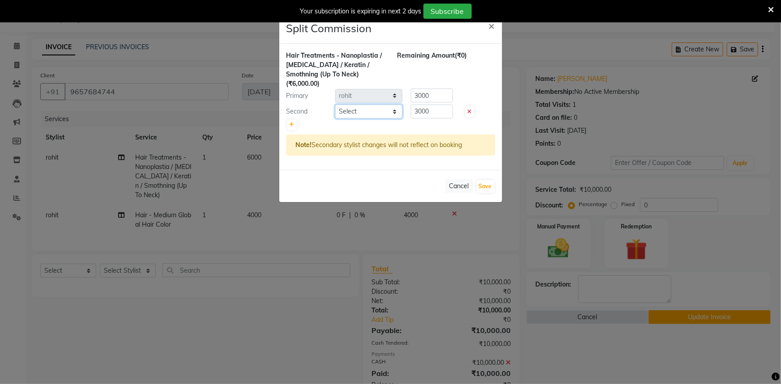
drag, startPoint x: 350, startPoint y: 102, endPoint x: 353, endPoint y: 108, distance: 6.0
click at [350, 105] on select "Select [PERSON_NAME] [PERSON_NAME] ( Creative stylist ) [PERSON_NAME] rohit [PE…" at bounding box center [368, 112] width 67 height 14
select select "58806"
click at [335, 105] on select "Select [PERSON_NAME] [PERSON_NAME] ( Creative stylist ) [PERSON_NAME] rohit [PE…" at bounding box center [368, 112] width 67 height 14
click at [419, 105] on input "3000" at bounding box center [432, 112] width 42 height 14
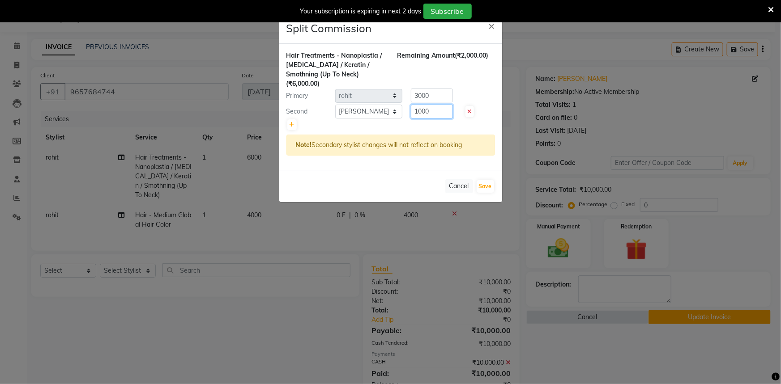
type input "1000"
click at [428, 89] on input "3000" at bounding box center [432, 96] width 42 height 14
click at [421, 89] on input "3000" at bounding box center [432, 96] width 42 height 14
click at [487, 135] on div "Note! Secondary stylist changes will not reflect on booking" at bounding box center [390, 145] width 209 height 21
click at [401, 90] on div "Primary Select Aditi [PERSON_NAME] [PERSON_NAME] ( Creative stylist ) [PERSON_N…" at bounding box center [391, 96] width 222 height 14
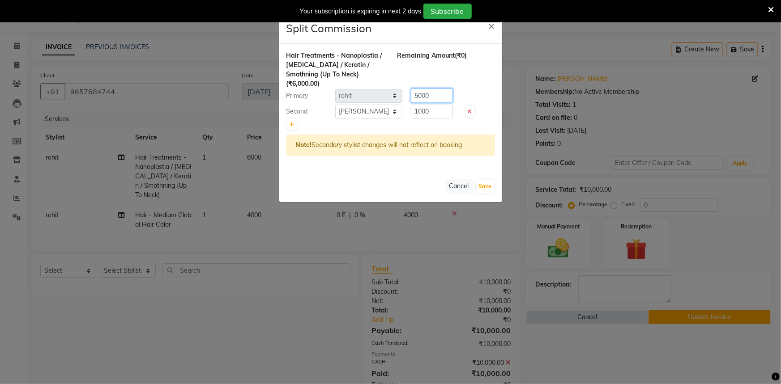
type input "5000"
click at [495, 183] on div "Cancel Save" at bounding box center [390, 186] width 223 height 32
click at [486, 180] on button "Save" at bounding box center [485, 186] width 17 height 13
select select "Select"
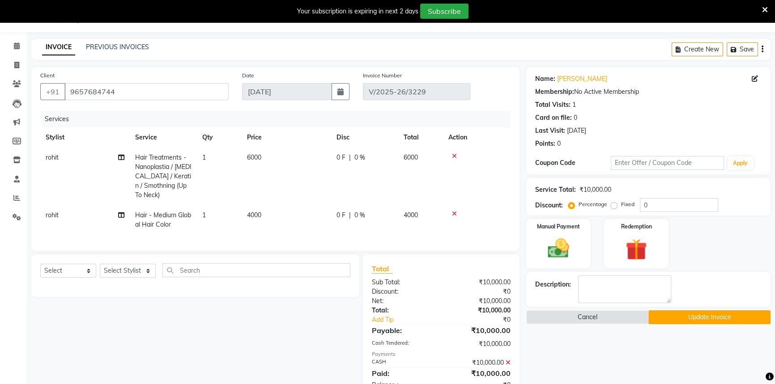
click at [692, 316] on button "Update Invoice" at bounding box center [710, 318] width 122 height 14
